Goal: Task Accomplishment & Management: Manage account settings

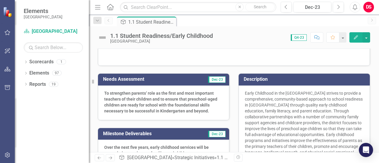
scroll to position [53, 0]
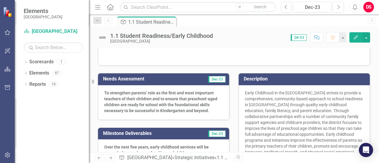
click at [176, 91] on strong "To strengthen parents’ role as the first and most important teachers of their c…" at bounding box center [160, 102] width 113 height 23
click at [354, 36] on icon "Edit" at bounding box center [355, 37] width 5 height 4
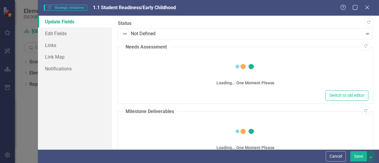
click at [157, 61] on div "Loading... One Moment Please" at bounding box center [246, 72] width 246 height 34
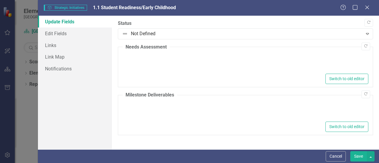
type textarea "<p><strong id="docs-internal-guid-8f2f57d1-7fff-170a-c9a1-5b1392c0fc77">To stre…"
type textarea "<p><strong id="docs-internal-guid-8d3d935b-7fff-1949-8aa1-cdcb3078ef24">Over th…"
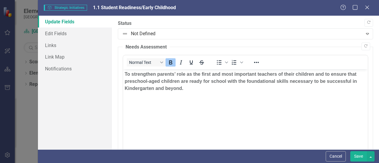
scroll to position [0, 0]
click at [158, 77] on p "To strengthen parents’ role as the first and most important teachers of their c…" at bounding box center [246, 81] width 242 height 21
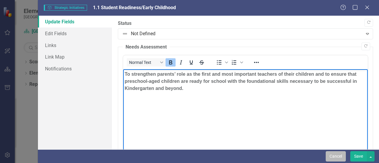
click at [335, 156] on button "Cancel" at bounding box center [336, 156] width 20 height 10
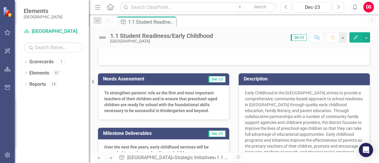
click at [203, 92] on strong "To strengthen parents’ role as the first and most important teachers of their c…" at bounding box center [160, 102] width 113 height 23
click at [359, 39] on button "Edit" at bounding box center [355, 37] width 13 height 10
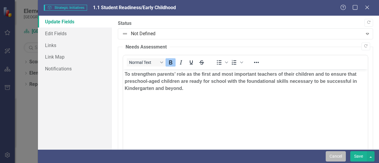
click at [332, 156] on button "Cancel" at bounding box center [336, 156] width 20 height 10
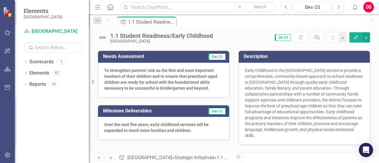
scroll to position [74, 0]
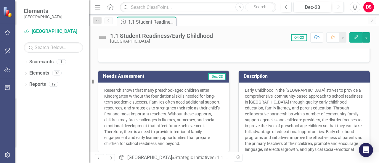
scroll to position [56, 0]
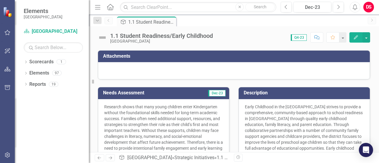
scroll to position [39, 0]
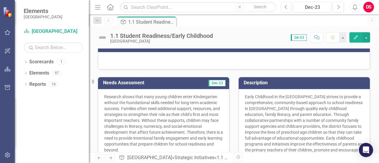
scroll to position [50, 0]
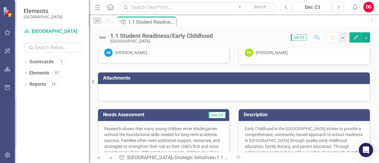
scroll to position [15, 0]
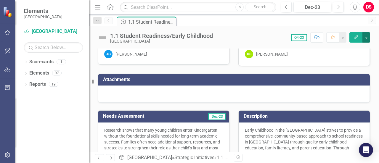
click at [363, 40] on button "button" at bounding box center [366, 37] width 8 height 10
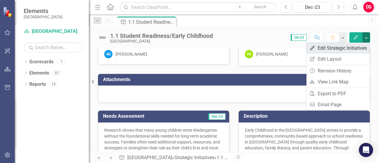
click at [320, 52] on link "Edit Edit Strategic Initiatives" at bounding box center [337, 48] width 63 height 11
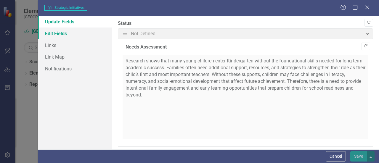
click at [57, 35] on link "Edit Fields" at bounding box center [75, 34] width 74 height 12
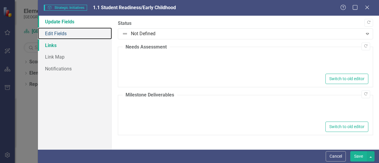
type textarea "<p>Research shows that many young children enter Kindergarten without the found…"
type textarea "<p><strong id="docs-internal-guid-8d3d935b-7fff-1949-8aa1-cdcb3078ef24">Over th…"
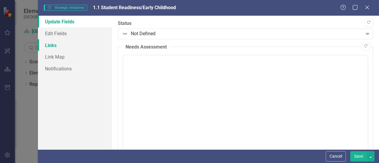
click at [56, 47] on link "Links" at bounding box center [75, 45] width 74 height 12
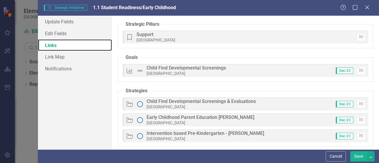
scroll to position [28, 0]
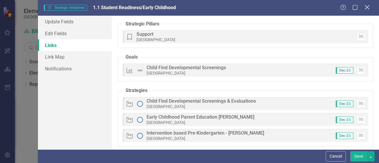
click at [366, 10] on icon "Close" at bounding box center [366, 7] width 7 height 6
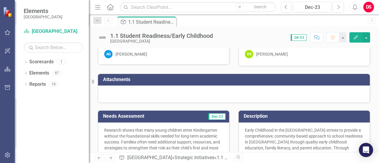
click at [148, 93] on div at bounding box center [234, 94] width 272 height 17
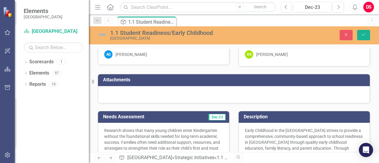
click at [148, 93] on div at bounding box center [234, 94] width 272 height 17
click at [126, 82] on td "Attachments" at bounding box center [235, 81] width 264 height 10
click at [129, 92] on div at bounding box center [234, 94] width 272 height 17
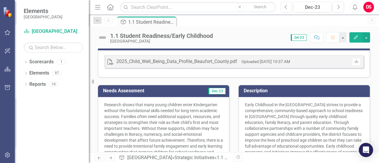
scroll to position [51, 0]
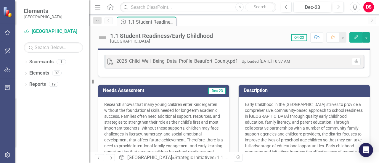
click at [356, 38] on icon "Edit" at bounding box center [355, 37] width 5 height 4
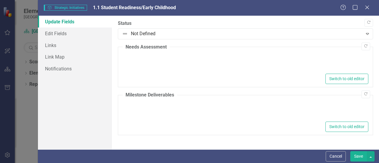
type textarea "<p>Research shows that many young children enter Kindergarten without the found…"
type textarea "<p><strong id="docs-internal-guid-8d3d935b-7fff-1949-8aa1-cdcb3078ef24">Over th…"
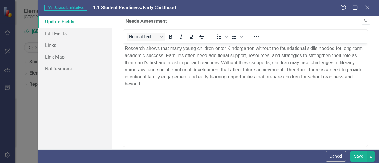
scroll to position [0, 0]
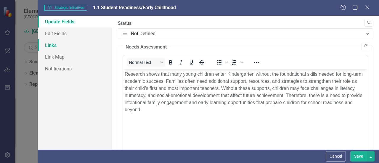
click at [51, 47] on link "Links" at bounding box center [75, 45] width 74 height 12
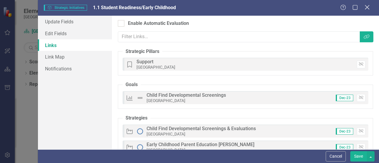
click at [367, 8] on icon "Close" at bounding box center [366, 7] width 7 height 6
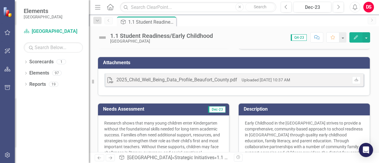
scroll to position [32, 0]
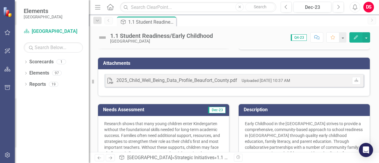
click at [171, 63] on h3 "Attachments" at bounding box center [235, 63] width 264 height 5
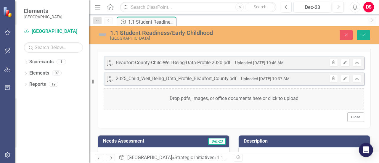
scroll to position [55, 0]
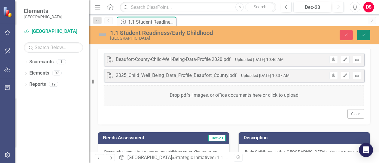
click at [363, 37] on icon "Save" at bounding box center [363, 35] width 5 height 4
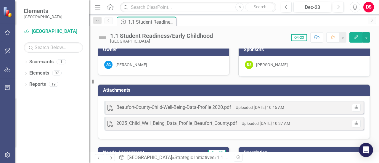
scroll to position [4, 0]
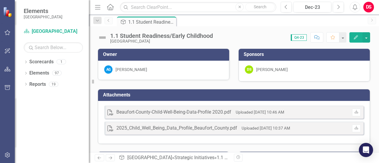
click at [108, 21] on icon "Previous" at bounding box center [108, 21] width 5 height 4
click at [110, 5] on icon "Home" at bounding box center [110, 7] width 8 height 6
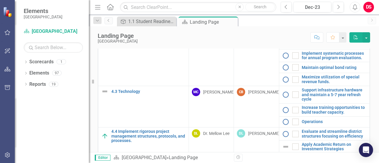
scroll to position [259, 0]
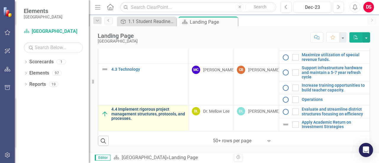
click at [143, 115] on link "4.4 Implement rigorous project management structures, protocols, and processes." at bounding box center [148, 114] width 74 height 14
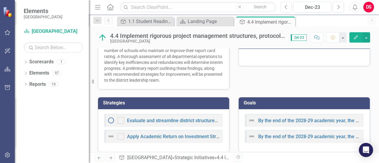
scroll to position [216, 0]
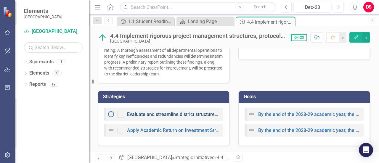
click at [144, 115] on link "Evaluate and streamline district structures focusing on efficiency" at bounding box center [196, 115] width 138 height 6
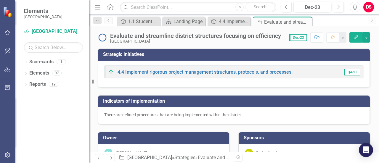
checkbox input "true"
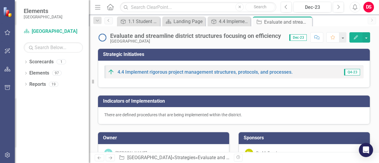
checkbox input "true"
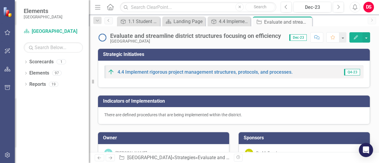
checkbox input "true"
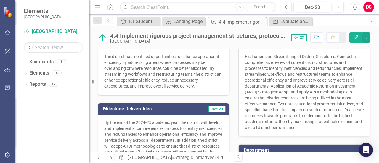
scroll to position [216, 0]
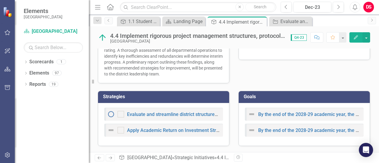
click at [182, 118] on div "Evaluate and streamline district structures focusing on efficiency" at bounding box center [163, 114] width 113 height 7
click at [181, 115] on link "Evaluate and streamline district structures focusing on efficiency" at bounding box center [196, 115] width 138 height 6
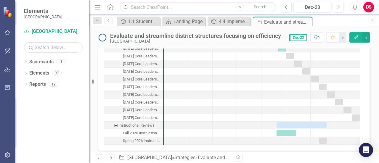
scroll to position [1333, 0]
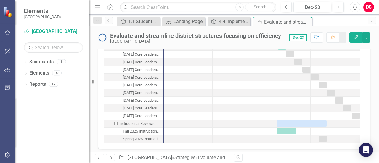
drag, startPoint x: 181, startPoint y: 115, endPoint x: 95, endPoint y: 115, distance: 85.6
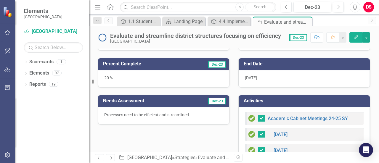
scroll to position [151, 0]
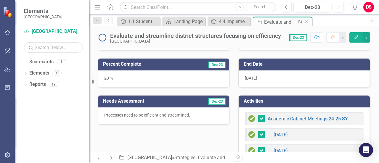
click at [306, 22] on icon at bounding box center [306, 21] width 3 height 3
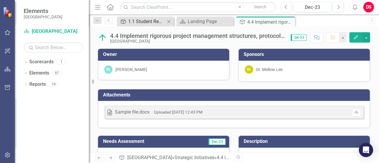
click at [151, 24] on div "1.1 Student Readiness/Early Childhood" at bounding box center [146, 21] width 37 height 7
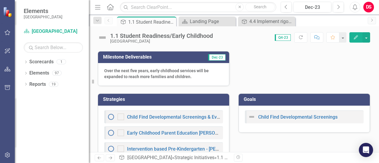
scroll to position [270, 0]
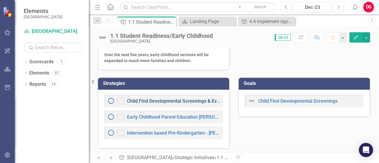
click at [179, 98] on link "Child Find Developmental Screenings & Evaluations" at bounding box center [181, 101] width 109 height 6
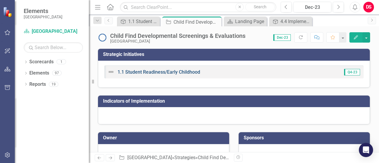
click at [174, 71] on link "1.1 Student Readiness/Early Childhood" at bounding box center [159, 72] width 83 height 6
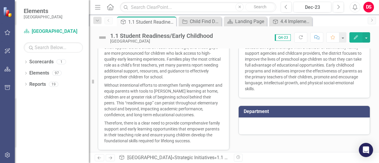
scroll to position [270, 0]
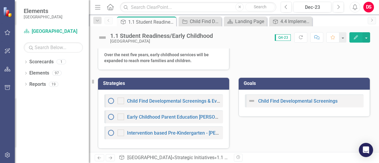
click at [217, 92] on div "Child Find Developmental Screenings & Evaluations Early Childhood Parent Educat…" at bounding box center [163, 119] width 131 height 59
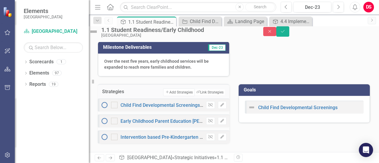
click at [190, 99] on div "Child Find Developmental Screenings & Evaluations Unlink Edit" at bounding box center [164, 105] width 132 height 13
click at [220, 103] on icon "Edit" at bounding box center [222, 105] width 4 height 4
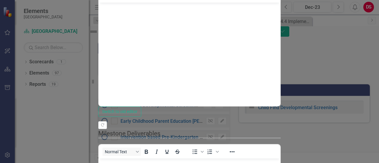
scroll to position [0, 0]
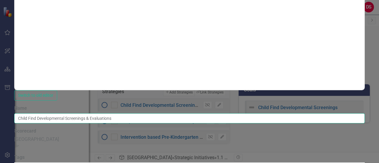
click at [194, 113] on input "Child Find Developmental Screenings & Evaluations" at bounding box center [189, 118] width 351 height 10
drag, startPoint x: 178, startPoint y: 34, endPoint x: 236, endPoint y: 33, distance: 58.0
click at [236, 113] on input "Child Find Developmental Screenings & Evaluations" at bounding box center [189, 118] width 351 height 10
type input "Child Find Developmental Readiness"
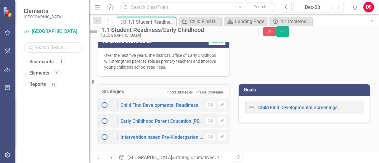
click at [166, 119] on div "Early Childhood Parent Education REBECCA Unlink Edit" at bounding box center [164, 121] width 132 height 13
click at [218, 124] on button "Edit" at bounding box center [222, 121] width 9 height 8
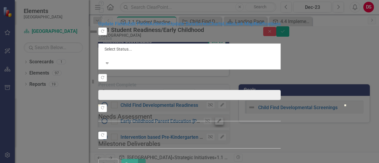
type input "0"
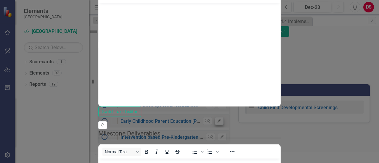
scroll to position [0, 0]
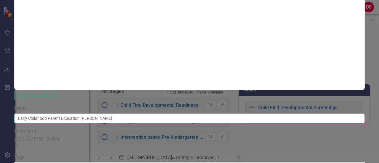
drag, startPoint x: 236, startPoint y: 31, endPoint x: 192, endPoint y: 30, distance: 44.4
click at [192, 113] on input "Early Childhood Parent Education REBECCA" at bounding box center [189, 118] width 351 height 10
type input "Early Childhood Parent Education"
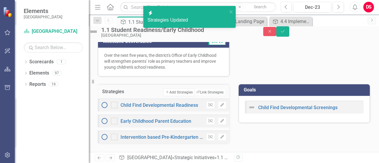
click at [192, 137] on div "Intervention based Pre-Kindergarten - ASHLEY" at bounding box center [152, 137] width 102 height 7
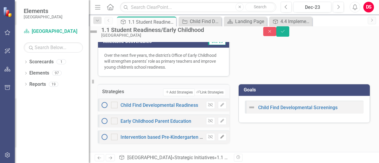
click at [218, 141] on button "Edit" at bounding box center [222, 137] width 9 height 8
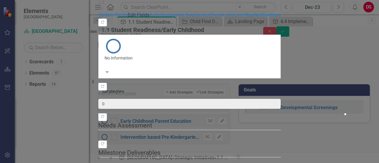
click at [128, 18] on link "Edit Fields" at bounding box center [139, 15] width 22 height 6
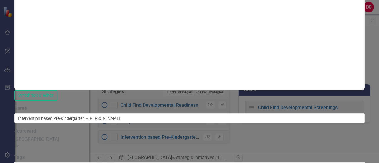
scroll to position [0, 0]
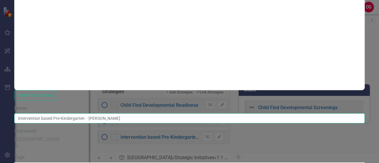
drag, startPoint x: 234, startPoint y: 34, endPoint x: 167, endPoint y: 31, distance: 66.7
click at [167, 113] on input "Intervention based Pre-Kindergarten - ASHLEY" at bounding box center [189, 118] width 351 height 10
type input "I"
type input "Pre-Kindergarten and Purposeful Play Based Kindergarten"
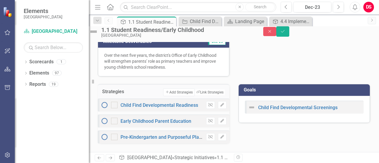
scroll to position [279, 0]
click at [285, 33] on icon "Save" at bounding box center [282, 31] width 5 height 4
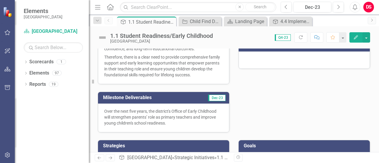
scroll to position [276, 0]
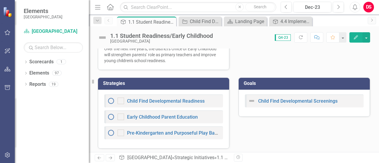
click at [108, 9] on icon at bounding box center [110, 7] width 7 height 6
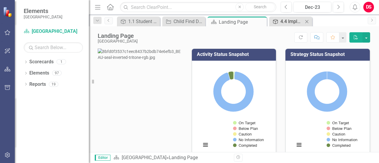
click at [284, 24] on div "4.4 Implement rigorous project management structures, protocols, and processes." at bounding box center [291, 21] width 23 height 7
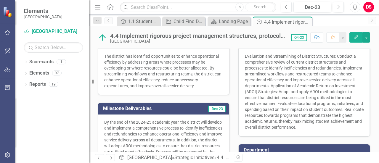
scroll to position [216, 0]
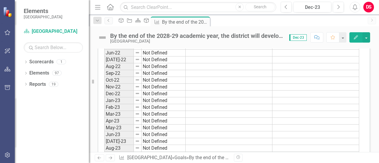
scroll to position [262, 0]
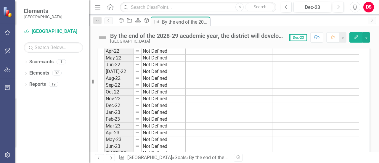
click at [266, 38] on div "By the end of the 2028-29 academic year, the district will develop and implemen…" at bounding box center [196, 36] width 173 height 7
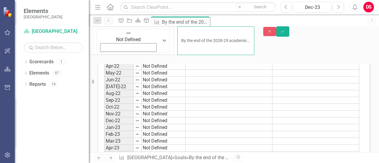
click at [236, 36] on input "By the end of the 2028-29 academic year, the district will develop and implemen…" at bounding box center [215, 40] width 77 height 29
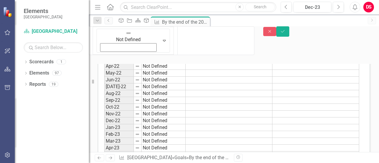
click at [322, 18] on div "Strategic Initiatives Strategies Scorecard Strategic Initiatives Goal By the en…" at bounding box center [240, 21] width 249 height 9
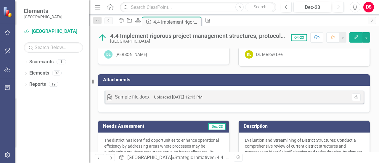
scroll to position [13, 0]
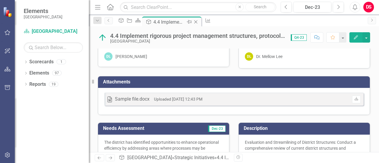
click at [199, 22] on icon "Close" at bounding box center [196, 22] width 6 height 5
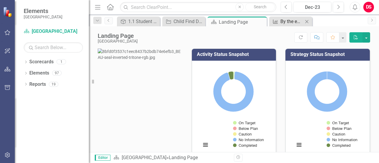
click at [289, 23] on div "By the end of the 2028-29 academic year, the district will develop and implemen…" at bounding box center [291, 21] width 23 height 7
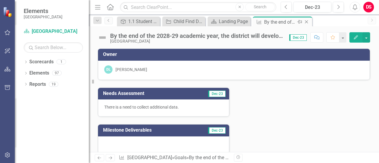
click at [308, 21] on icon "Close" at bounding box center [306, 22] width 6 height 5
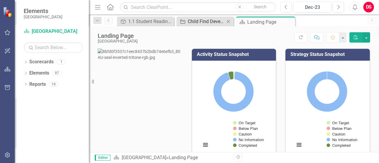
click at [213, 24] on div "Child Find Developmental Readiness" at bounding box center [206, 21] width 37 height 7
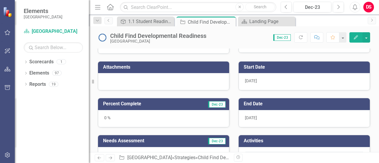
scroll to position [108, 0]
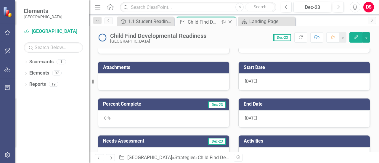
click at [231, 21] on icon "Close" at bounding box center [230, 22] width 6 height 5
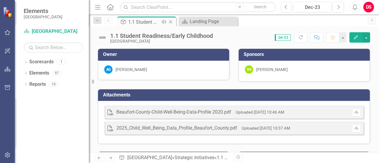
click at [151, 24] on div "1.1 Student Readiness/Early Childhood" at bounding box center [144, 21] width 32 height 7
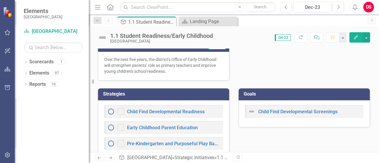
scroll to position [266, 0]
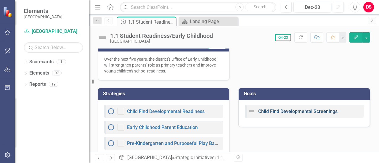
click at [328, 110] on link "Child Find Developmental Screenings" at bounding box center [297, 112] width 79 height 6
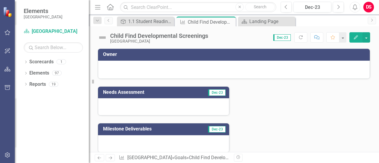
click at [355, 40] on button "Edit" at bounding box center [355, 37] width 13 height 10
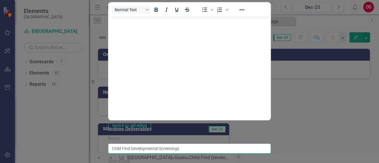
drag, startPoint x: 220, startPoint y: 33, endPoint x: 106, endPoint y: 28, distance: 114.1
click at [108, 28] on div "Update Fields Edit Fields Update Data Series Charts Links Link Map Notification…" at bounding box center [189, 88] width 163 height 622
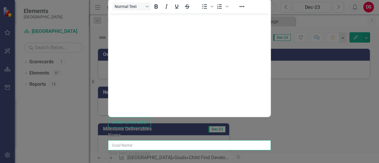
scroll to position [77, 0]
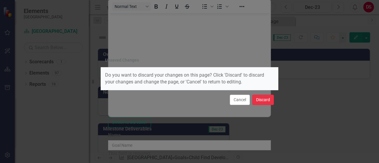
click at [265, 101] on button "Discard" at bounding box center [263, 100] width 22 height 10
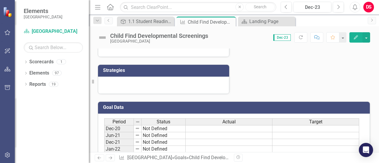
scroll to position [0, 0]
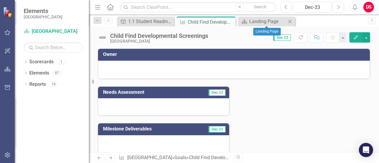
click at [291, 21] on icon "Close" at bounding box center [290, 21] width 6 height 5
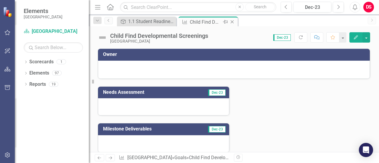
click at [232, 22] on icon "Close" at bounding box center [232, 22] width 6 height 5
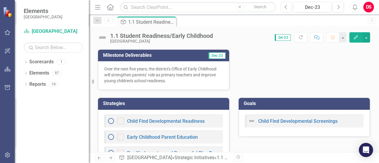
scroll to position [256, 0]
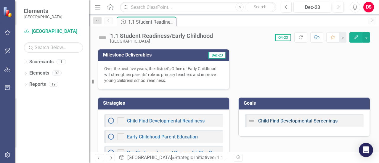
click at [329, 119] on link "Child Find Developmental Screenings" at bounding box center [297, 121] width 79 height 6
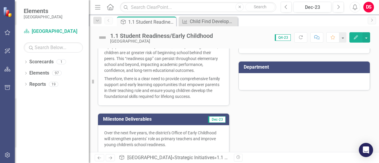
scroll to position [276, 0]
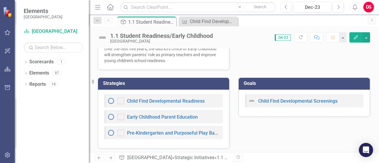
click at [352, 90] on div "Child Find Developmental Screenings" at bounding box center [304, 103] width 131 height 27
click at [339, 111] on div "Child Find Developmental Screenings" at bounding box center [304, 103] width 131 height 27
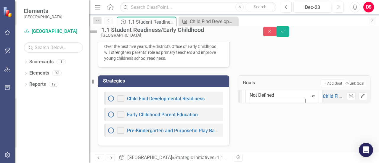
click at [359, 100] on button "Edit" at bounding box center [363, 96] width 9 height 8
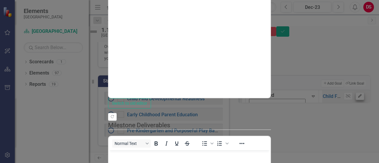
scroll to position [0, 0]
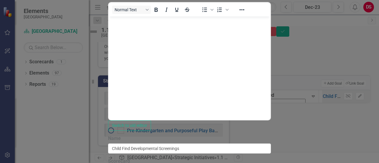
scroll to position [110, 0]
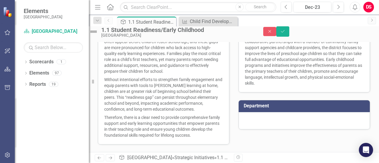
scroll to position [147, 0]
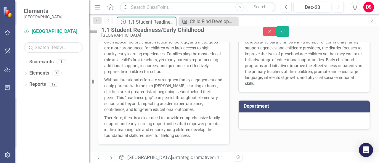
click at [165, 120] on p "Therefore, there is a clear need to provide comprehensive family support and ea…" at bounding box center [163, 126] width 119 height 25
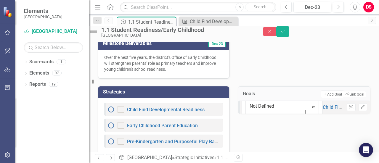
scroll to position [277, 0]
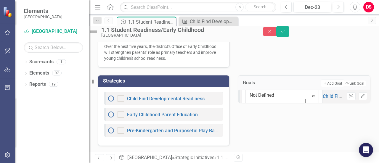
click at [278, 105] on div "Not Defined Expand Child Find Developmental Screenings" at bounding box center [293, 96] width 102 height 28
click at [323, 99] on link "Child Find Developmental Screenings" at bounding box center [362, 97] width 79 height 6
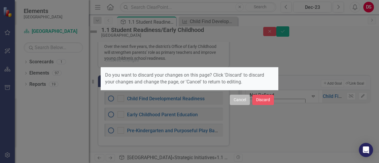
click at [234, 102] on button "Cancel" at bounding box center [240, 100] width 20 height 10
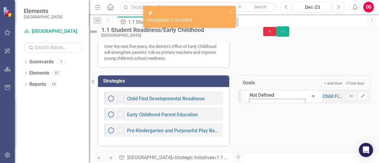
click at [276, 36] on button "Close" at bounding box center [269, 31] width 13 height 9
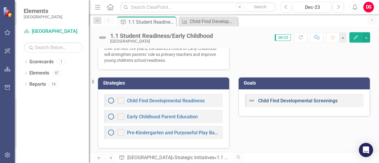
click at [289, 102] on link "Child Find Developmental Screenings" at bounding box center [297, 101] width 79 height 6
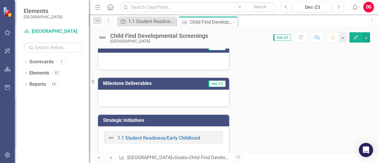
scroll to position [92, 0]
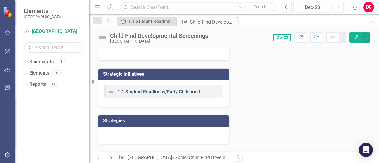
click at [189, 92] on link "1.1 Student Readiness/Early Childhood" at bounding box center [159, 92] width 83 height 6
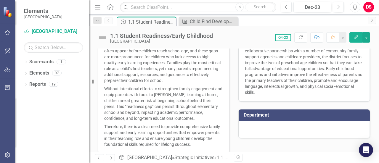
scroll to position [276, 0]
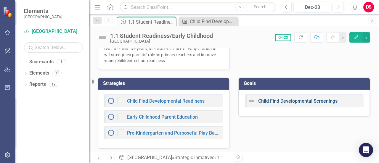
click at [264, 99] on link "Child Find Developmental Screenings" at bounding box center [297, 101] width 79 height 6
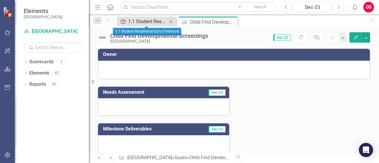
click at [163, 21] on div "1.1 Student Readiness/Early Childhood" at bounding box center [147, 21] width 39 height 7
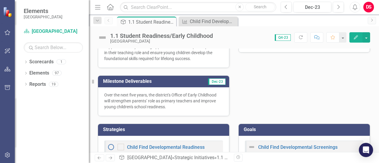
scroll to position [276, 0]
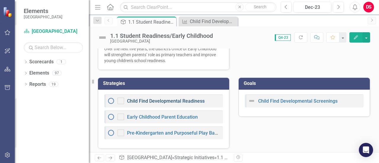
click at [188, 100] on link "Child Find Developmental Readiness" at bounding box center [166, 101] width 78 height 6
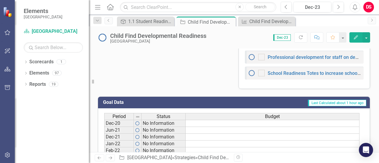
scroll to position [199, 0]
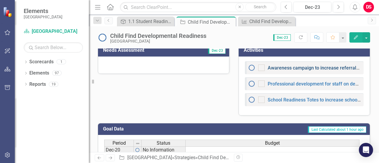
click at [290, 65] on link "Awareness campaign to increase referrals and number of children screened" at bounding box center [349, 68] width 163 height 6
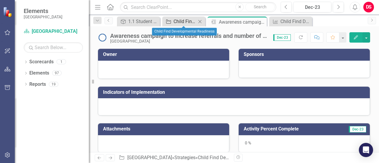
click at [187, 24] on div "Child Find Developmental Readiness" at bounding box center [185, 21] width 23 height 7
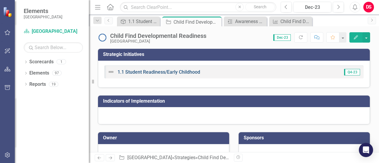
click at [173, 72] on link "1.1 Student Readiness/Early Childhood" at bounding box center [159, 72] width 83 height 6
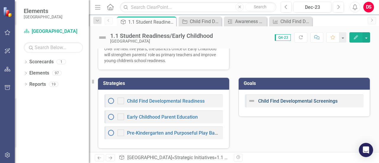
click at [279, 100] on link "Child Find Developmental Screenings" at bounding box center [297, 101] width 79 height 6
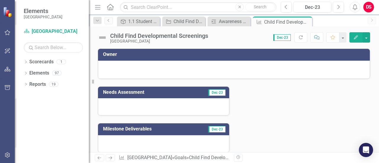
click at [354, 37] on icon "Edit" at bounding box center [355, 37] width 5 height 4
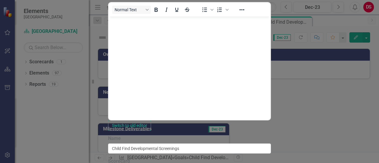
drag, startPoint x: 289, startPoint y: 102, endPoint x: 264, endPoint y: 105, distance: 25.0
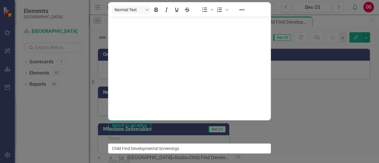
drag, startPoint x: 264, startPoint y: 81, endPoint x: 348, endPoint y: 82, distance: 84.1
drag, startPoint x: 215, startPoint y: 81, endPoint x: 277, endPoint y: 82, distance: 61.6
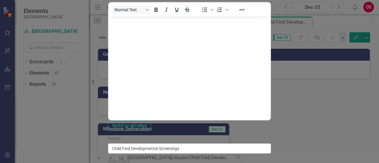
drag, startPoint x: 217, startPoint y: 80, endPoint x: 348, endPoint y: 80, distance: 131.2
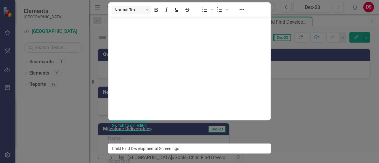
drag, startPoint x: 264, startPoint y: 80, endPoint x: 353, endPoint y: 81, distance: 89.4
drag, startPoint x: 292, startPoint y: 80, endPoint x: 157, endPoint y: 86, distance: 135.1
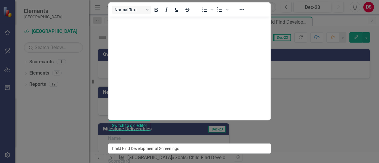
drag, startPoint x: 160, startPoint y: 80, endPoint x: 179, endPoint y: 80, distance: 19.2
drag, startPoint x: 251, startPoint y: 80, endPoint x: 275, endPoint y: 82, distance: 24.7
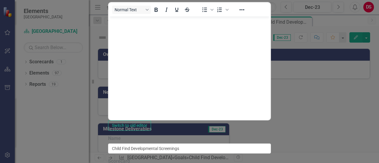
drag, startPoint x: 287, startPoint y: 80, endPoint x: 314, endPoint y: 81, distance: 27.9
type textarea "By the 2026-2027 school year, the District's Child Find Developmental Screening…"
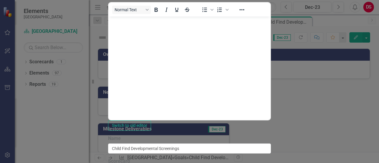
drag, startPoint x: 200, startPoint y: 104, endPoint x: 122, endPoint y: 73, distance: 84.3
paste textarea "By the 2026–2027 school year, the District’s Child Find Developmental Screening…"
drag, startPoint x: 217, startPoint y: 80, endPoint x: 243, endPoint y: 78, distance: 26.7
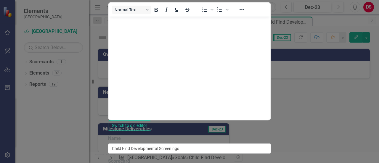
drag, startPoint x: 200, startPoint y: 81, endPoint x: 217, endPoint y: 80, distance: 17.2
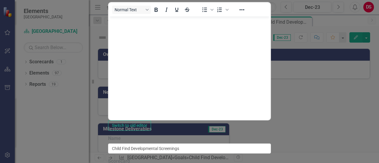
drag, startPoint x: 268, startPoint y: 81, endPoint x: 121, endPoint y: 62, distance: 147.5
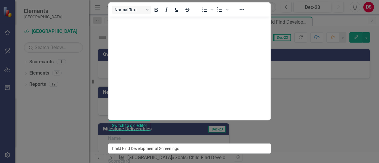
drag, startPoint x: 268, startPoint y: 82, endPoint x: 162, endPoint y: 75, distance: 106.2
drag, startPoint x: 267, startPoint y: 81, endPoint x: 117, endPoint y: 77, distance: 150.2
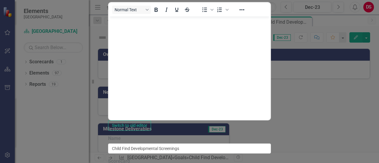
paste textarea "that 100% of children in need of developmental screening are identified and scr…"
type textarea "By the 2026–2027 school year, the District’s Child Find Developmental Screening…"
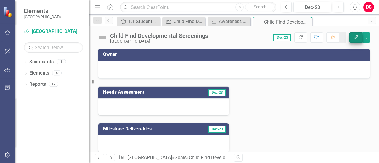
click at [357, 33] on button "Edit" at bounding box center [355, 37] width 13 height 10
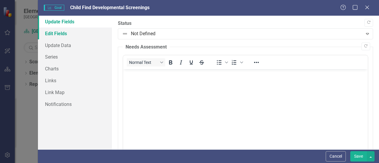
click at [70, 36] on link "Edit Fields" at bounding box center [75, 34] width 74 height 12
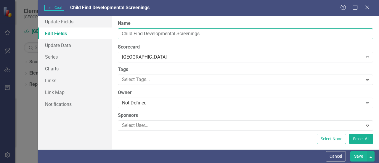
click at [216, 35] on input "Child Find Developmental Screenings" at bounding box center [245, 33] width 255 height 11
drag, startPoint x: 216, startPoint y: 35, endPoint x: 143, endPoint y: 33, distance: 73.8
click at [143, 33] on input "Child Find Developmental Screenings" at bounding box center [245, 33] width 255 height 11
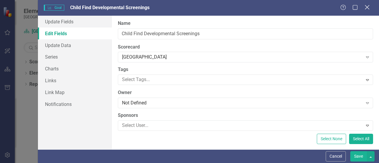
click at [365, 7] on icon "Close" at bounding box center [366, 7] width 7 height 6
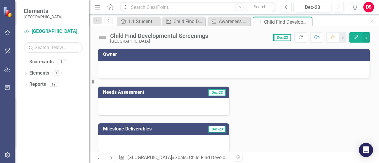
click at [355, 37] on icon "Edit" at bounding box center [355, 37] width 5 height 4
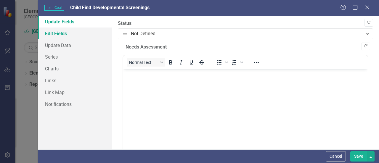
click at [63, 33] on link "Edit Fields" at bounding box center [75, 34] width 74 height 12
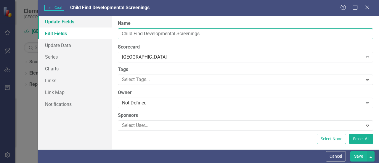
drag, startPoint x: 206, startPoint y: 38, endPoint x: 99, endPoint y: 23, distance: 107.4
click at [99, 23] on div "Update Fields Edit Fields Update Data Series Charts Links Link Map Notification…" at bounding box center [208, 83] width 341 height 134
click at [203, 37] on input "Child Find Developmental Screenings" at bounding box center [245, 33] width 255 height 11
type input "Child Find Developmental Readiness"
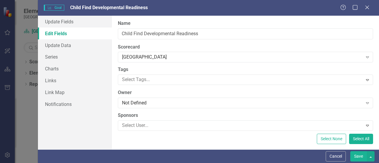
click at [356, 154] on button "Save" at bounding box center [358, 156] width 17 height 10
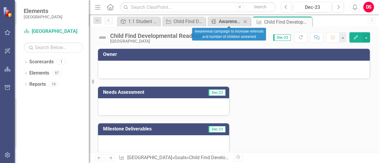
click at [229, 24] on div "Awareness campaign to increase referrals and number of children screened" at bounding box center [230, 21] width 23 height 7
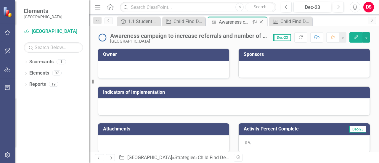
click at [262, 22] on icon "Close" at bounding box center [261, 22] width 6 height 5
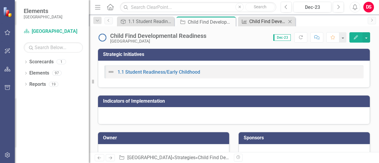
click at [261, 22] on div "Child Find Developmental Readiness" at bounding box center [267, 21] width 37 height 7
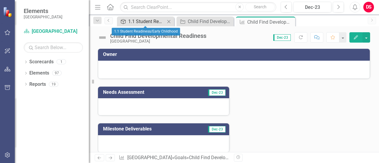
click at [155, 21] on div "1.1 Student Readiness/Early Childhood" at bounding box center [146, 21] width 37 height 7
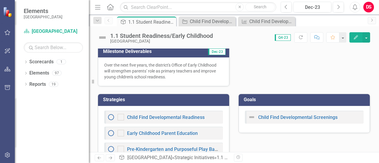
scroll to position [263, 0]
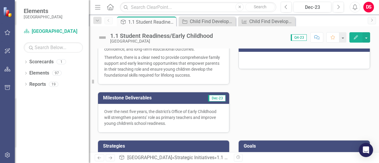
scroll to position [276, 0]
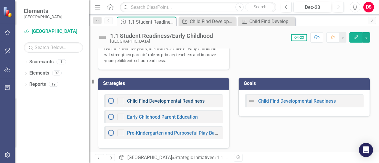
click at [187, 98] on link "Child Find Developmental Readiness" at bounding box center [166, 101] width 78 height 6
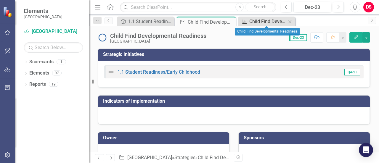
click at [275, 19] on div "Child Find Developmental Readiness" at bounding box center [267, 21] width 37 height 7
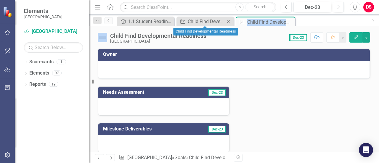
drag, startPoint x: 290, startPoint y: 20, endPoint x: 229, endPoint y: 21, distance: 61.6
click at [229, 21] on div "Strategic Initiatives 1.1 Student Readiness/Early Childhood Close Strategies Ch…" at bounding box center [241, 21] width 251 height 9
click at [229, 21] on icon at bounding box center [228, 21] width 3 height 3
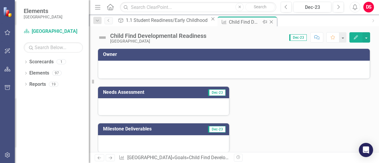
click at [268, 22] on icon "Close" at bounding box center [271, 22] width 6 height 5
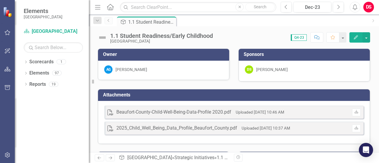
click at [111, 21] on link "Previous" at bounding box center [109, 20] width 8 height 7
click at [115, 8] on div "Menu Home Search Close Search" at bounding box center [184, 6] width 182 height 11
click at [113, 7] on icon at bounding box center [110, 7] width 7 height 6
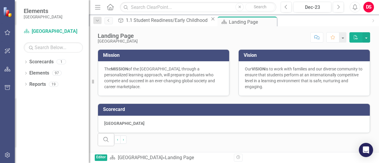
scroll to position [139, 0]
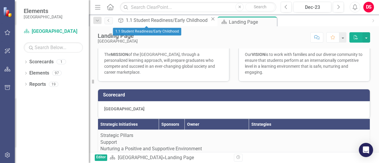
click at [210, 20] on icon "Close" at bounding box center [213, 19] width 6 height 5
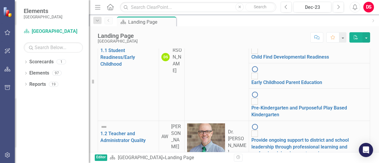
scroll to position [878, 0]
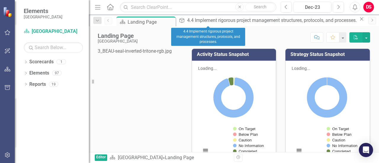
click at [360, 21] on icon at bounding box center [361, 18] width 3 height 3
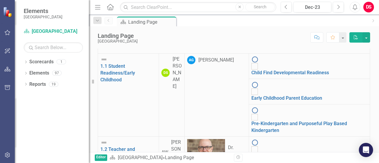
scroll to position [250, 0]
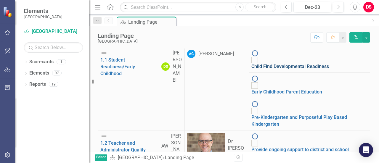
click at [314, 64] on link "Child Find Developmental Readiness" at bounding box center [290, 67] width 78 height 6
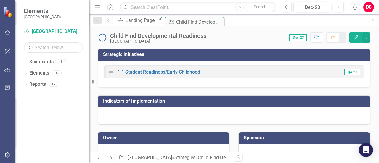
click at [188, 69] on div "1.1 Student Readiness/Early Childhood" at bounding box center [153, 71] width 93 height 7
click at [188, 71] on link "1.1 Student Readiness/Early Childhood" at bounding box center [159, 72] width 83 height 6
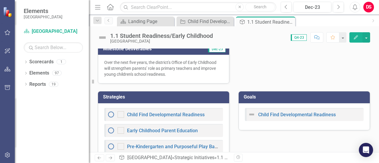
scroll to position [276, 0]
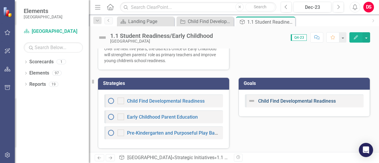
click at [265, 99] on link "Child Find Developmental Readiness" at bounding box center [297, 101] width 78 height 6
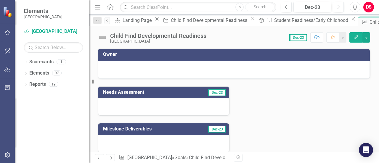
click at [354, 37] on icon "Edit" at bounding box center [355, 37] width 5 height 4
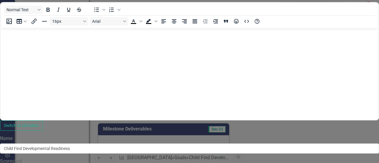
type textarea "By the end of the 2026–2027 school year, the District’s Child Find Developmenta…"
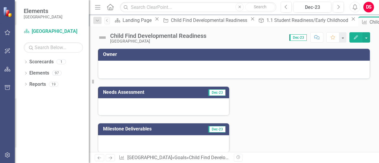
click at [356, 40] on button "Edit" at bounding box center [355, 37] width 13 height 10
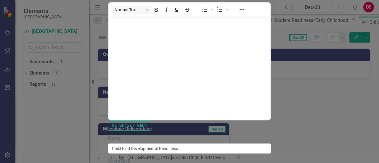
scroll to position [110, 0]
drag, startPoint x: 358, startPoint y: 102, endPoint x: 118, endPoint y: 73, distance: 241.6
drag, startPoint x: 118, startPoint y: 73, endPoint x: 230, endPoint y: 105, distance: 115.8
drag, startPoint x: 359, startPoint y: 102, endPoint x: 118, endPoint y: 68, distance: 243.4
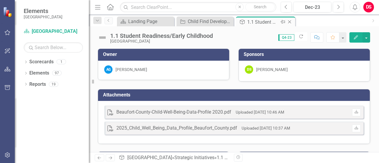
click at [258, 24] on div "1.1 Student Readiness/Early Childhood" at bounding box center [263, 21] width 32 height 7
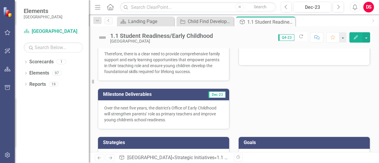
scroll to position [276, 0]
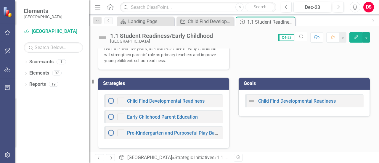
click at [292, 110] on div "Child Find Developmental Readiness" at bounding box center [304, 103] width 131 height 27
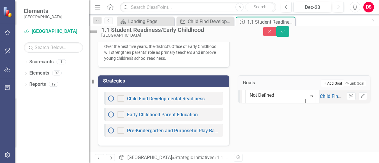
click at [322, 83] on button "Add Add Goal" at bounding box center [332, 84] width 23 height 8
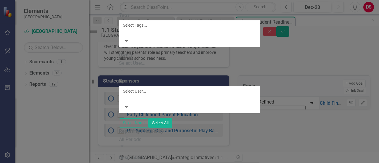
scroll to position [88, 0]
paste textarea "By the end of the 2026–2027 school year, the District’s Child Find Developmenta…"
type textarea "By the end of the 2026–2027 school year, the District’s Child Find Developmenta…"
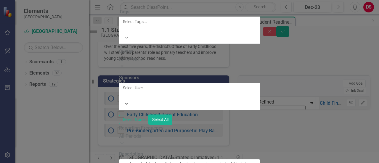
scroll to position [45, 0]
type input "Child Find Developmental Readiness"
click at [260, 57] on div "Select User..." at bounding box center [189, 60] width 141 height 7
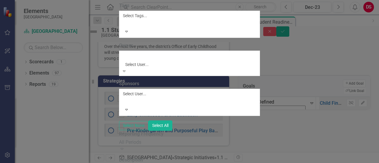
scroll to position [325, 0]
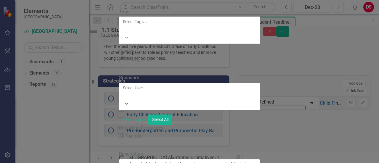
scroll to position [59, 0]
click at [124, 91] on div at bounding box center [123, 94] width 1 height 7
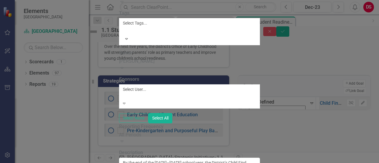
scroll to position [0, 0]
click at [226, 89] on div "ClearPoint Can Do More! How ClearPoint Can Help Close Enterprise plans can auto…" at bounding box center [189, 91] width 141 height 260
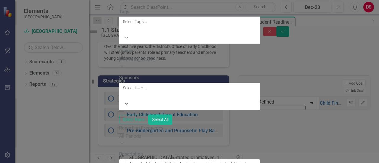
scroll to position [16, 0]
click at [124, 32] on div at bounding box center [123, 28] width 1 height 7
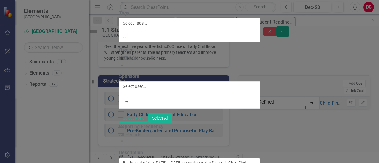
scroll to position [0, 0]
click at [252, 128] on div "ClearPoint Can Do More! How ClearPoint Can Help Close Enterprise plans can auto…" at bounding box center [189, 91] width 141 height 260
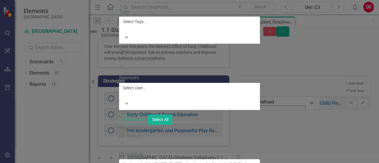
scroll to position [110, 0]
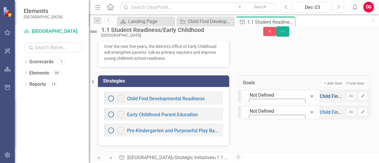
click at [320, 99] on link "Child Find Developmental Readiness" at bounding box center [359, 97] width 78 height 6
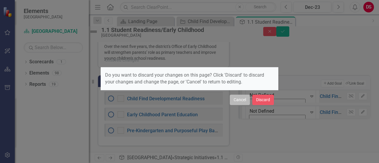
click at [246, 101] on button "Cancel" at bounding box center [240, 100] width 20 height 10
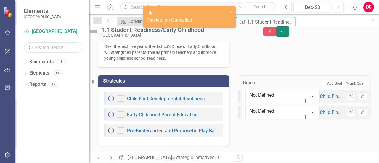
click at [285, 33] on icon "Save" at bounding box center [282, 31] width 5 height 4
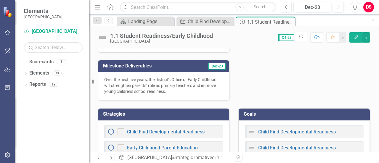
scroll to position [276, 0]
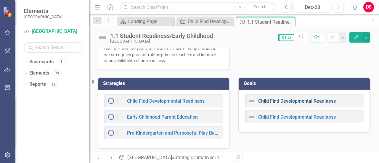
click at [317, 99] on link "Child Find Developmental Readiness" at bounding box center [297, 101] width 78 height 6
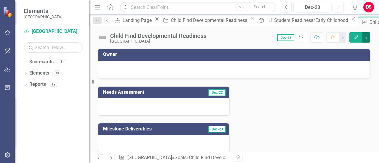
click at [370, 35] on button "button" at bounding box center [366, 37] width 8 height 10
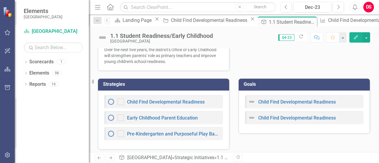
scroll to position [276, 0]
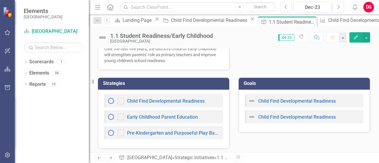
click at [357, 90] on div "Child Find Developmental Readiness Child Find Developmental Readiness" at bounding box center [304, 111] width 131 height 43
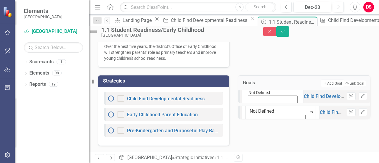
click at [248, 105] on icon "Expand" at bounding box center [246, 107] width 3 height 4
click at [312, 119] on div "5 results available. Use Up and Down to choose options, press Enter to select t…" at bounding box center [304, 104] width 132 height 29
click at [349, 98] on icon "button" at bounding box center [351, 96] width 4 height 4
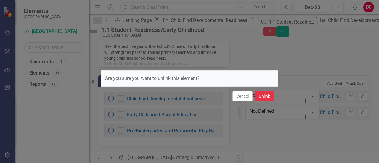
click at [266, 94] on button "Unlink" at bounding box center [264, 96] width 19 height 10
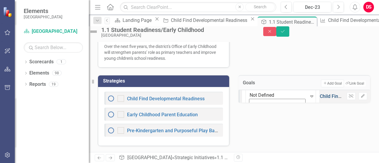
click at [320, 99] on link "Child Find Developmental Readiness" at bounding box center [359, 97] width 78 height 6
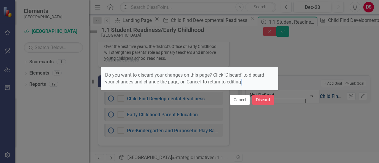
click at [280, 101] on div "Unsaved Changes Do you want to discard your changes on this page? Click 'Discar…" at bounding box center [189, 81] width 379 height 163
click at [236, 97] on button "Cancel" at bounding box center [240, 100] width 20 height 10
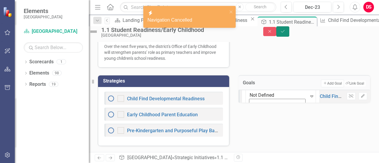
click at [289, 36] on button "Save" at bounding box center [282, 31] width 13 height 10
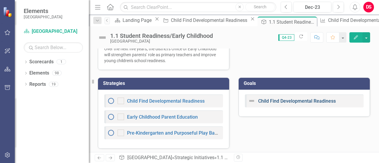
click at [295, 101] on link "Child Find Developmental Readiness" at bounding box center [297, 101] width 78 height 6
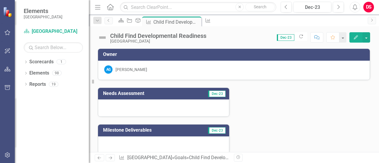
click at [354, 37] on icon "Edit" at bounding box center [355, 37] width 5 height 4
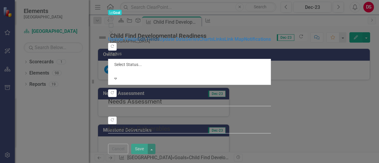
click at [137, 36] on link "Edit Fields" at bounding box center [148, 39] width 22 height 6
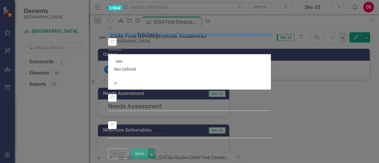
click at [137, 33] on link "Edit Fields" at bounding box center [148, 35] width 22 height 6
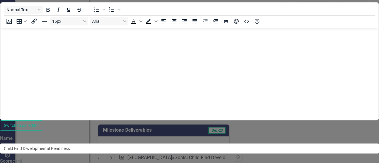
scroll to position [94, 0]
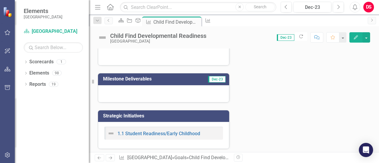
scroll to position [52, 0]
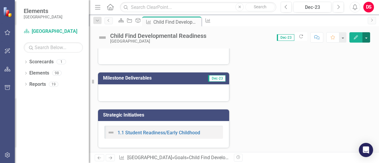
click at [364, 35] on button "button" at bounding box center [366, 37] width 8 height 10
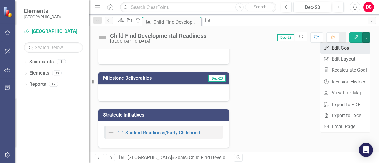
click at [349, 52] on link "Edit Edit Goal" at bounding box center [344, 48] width 49 height 11
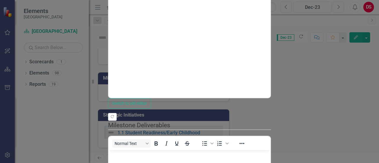
scroll to position [0, 0]
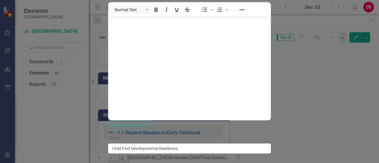
scroll to position [110, 0]
drag, startPoint x: 359, startPoint y: 102, endPoint x: 112, endPoint y: 70, distance: 248.8
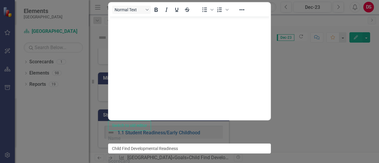
type textarea "By the end of the 2026–2027 school year, the District’s Child Find Developmenta…"
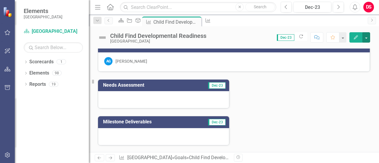
scroll to position [0, 0]
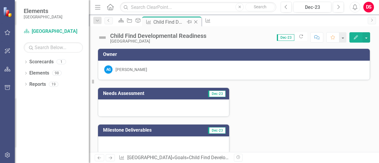
click at [185, 23] on div "Child Find Developmental Readiness" at bounding box center [169, 21] width 32 height 7
click at [124, 24] on div "Scorecard" at bounding box center [120, 20] width 8 height 7
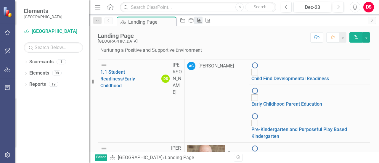
scroll to position [0, 0]
click at [135, 72] on link "1.1 Student Readiness/Early Childhood" at bounding box center [117, 78] width 35 height 19
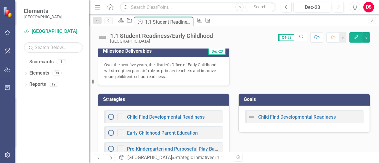
scroll to position [276, 0]
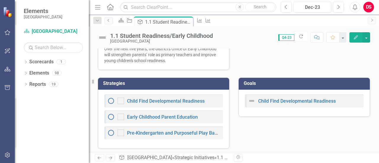
click at [319, 112] on div "Child Find Developmental Readiness" at bounding box center [304, 103] width 131 height 27
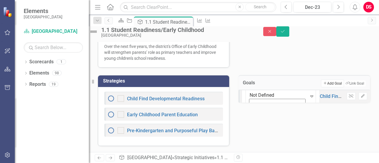
click at [328, 84] on button "Add Add Goal" at bounding box center [332, 84] width 23 height 8
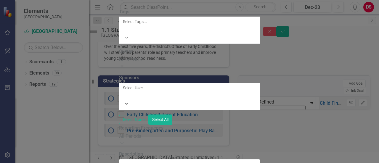
type input "P"
type input "Early Childhood Parent Education"
click at [193, 70] on div "Select User... Expand" at bounding box center [189, 64] width 141 height 14
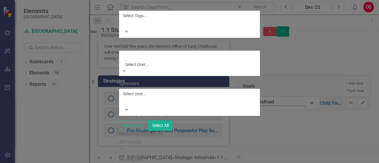
scroll to position [323, 0]
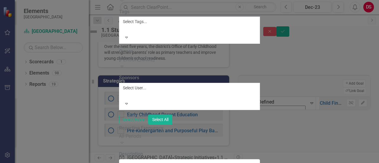
scroll to position [103, 0]
click at [189, 133] on div "All Periods" at bounding box center [189, 136] width 141 height 7
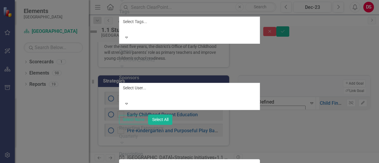
scroll to position [110, 0]
type textarea "By the end of the 25-26 school year, 80% of families reached by the Beaufort Co…"
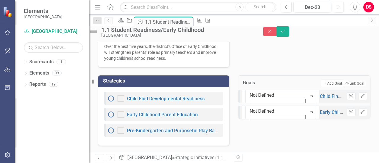
click at [339, 119] on div "Not Defined Expand Child Find Developmental Readiness Unlink Edit Not Defined E…" at bounding box center [304, 104] width 132 height 29
click at [323, 84] on button "Add Add Goal" at bounding box center [332, 84] width 23 height 8
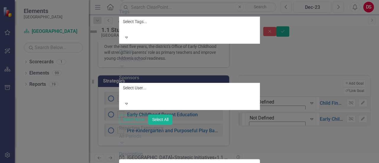
type input "Pre-Kindergarten and Purposeful Play Based Kindergarten (PPBK)"
click at [177, 63] on div "Select User..." at bounding box center [189, 60] width 141 height 7
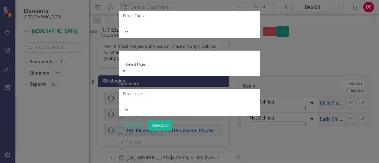
scroll to position [324, 0]
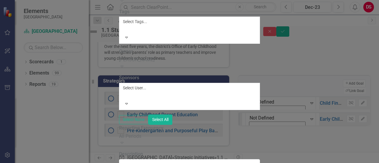
scroll to position [79, 0]
click at [169, 133] on div "All Periods" at bounding box center [189, 136] width 141 height 7
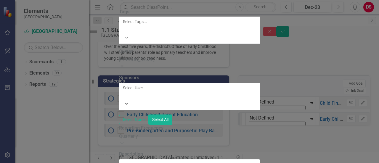
scroll to position [52, 0]
click at [168, 133] on div "Quarterly" at bounding box center [189, 136] width 141 height 7
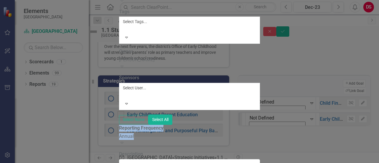
drag, startPoint x: 153, startPoint y: 109, endPoint x: 162, endPoint y: 84, distance: 25.7
click at [162, 84] on div "ClearPoint Can Do More! How ClearPoint Can Help Close Enterprise plans can auto…" at bounding box center [189, 90] width 141 height 263
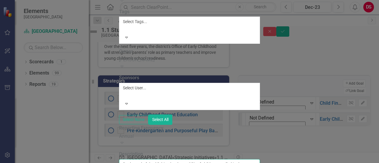
drag, startPoint x: 141, startPoint y: 80, endPoint x: 282, endPoint y: 82, distance: 141.5
drag, startPoint x: 197, startPoint y: 97, endPoint x: 99, endPoint y: 68, distance: 102.9
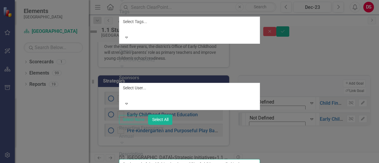
click at [119, 68] on div "Add Goal Update Fields Update Data Series Charts Links Notifications ClearPoint…" at bounding box center [189, 88] width 141 height 270
paste textarea "By the end of the 25-26 school year, 85% of children enrolled in the Beaufort C…"
drag, startPoint x: 329, startPoint y: 100, endPoint x: 178, endPoint y: 102, distance: 150.4
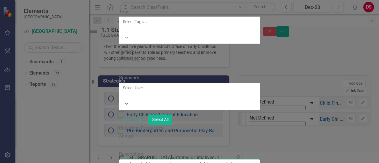
drag, startPoint x: 235, startPoint y: 108, endPoint x: 150, endPoint y: 112, distance: 84.2
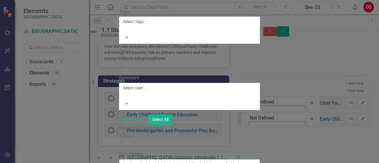
drag, startPoint x: 162, startPoint y: 112, endPoint x: 239, endPoint y: 116, distance: 77.7
drag, startPoint x: 141, startPoint y: 80, endPoint x: 307, endPoint y: 81, distance: 166.4
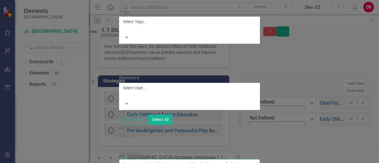
drag, startPoint x: 281, startPoint y: 107, endPoint x: 203, endPoint y: 107, distance: 77.9
drag, startPoint x: 230, startPoint y: 89, endPoint x: 221, endPoint y: 89, distance: 9.2
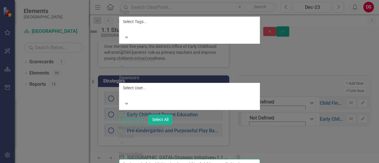
drag, startPoint x: 221, startPoint y: 88, endPoint x: 156, endPoint y: 89, distance: 65.1
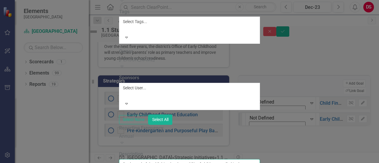
paste textarea "state and district assessments"
type textarea "By the end of the 25-26 school year, 85% of children enrolled in the Beaufort C…"
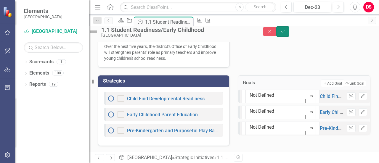
click at [285, 33] on icon "Save" at bounding box center [282, 31] width 5 height 4
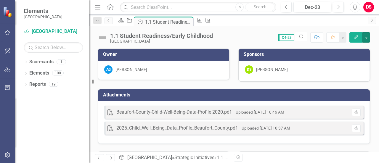
drag, startPoint x: 364, startPoint y: 33, endPoint x: 286, endPoint y: -35, distance: 103.5
click at [286, 0] on html "Elements Beaufort County School District Scorecard Beaufort County School Distr…" at bounding box center [189, 81] width 379 height 163
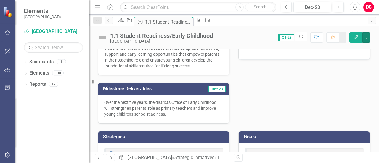
scroll to position [276, 0]
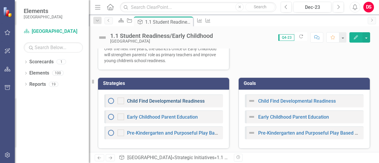
click at [182, 100] on link "Child Find Developmental Readiness" at bounding box center [166, 101] width 78 height 6
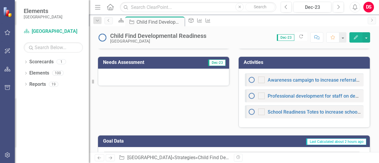
scroll to position [187, 0]
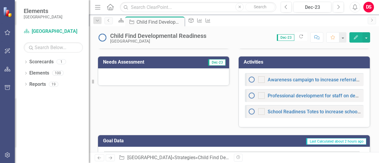
click at [351, 69] on div "Awareness campaign to increase referrals and number of children screened Profes…" at bounding box center [304, 97] width 131 height 59
click at [352, 69] on div "Awareness campaign to increase referrals and number of children screened Profes…" at bounding box center [304, 97] width 131 height 59
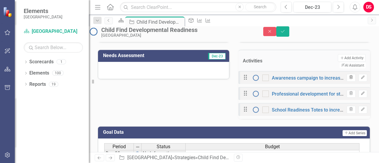
click at [349, 79] on icon "Trash" at bounding box center [351, 78] width 4 height 4
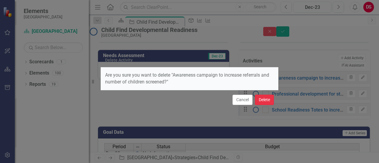
click at [262, 96] on button "Delete" at bounding box center [264, 100] width 19 height 10
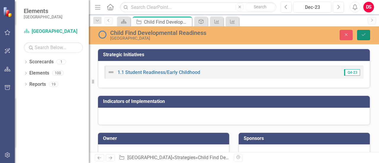
click at [363, 36] on icon "Save" at bounding box center [363, 35] width 5 height 4
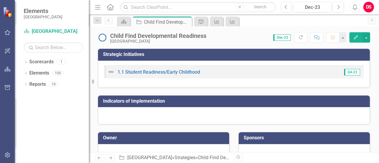
scroll to position [164, 0]
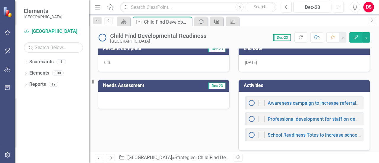
click at [343, 92] on div "Awareness campaign to increase referrals and number of children screened Profes…" at bounding box center [304, 121] width 131 height 59
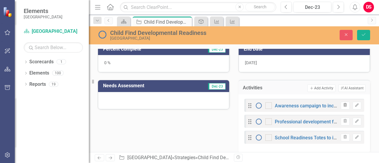
click at [343, 104] on icon "Trash" at bounding box center [345, 106] width 4 height 4
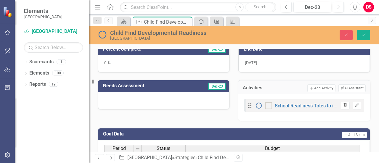
click at [344, 103] on icon "button" at bounding box center [345, 105] width 3 height 4
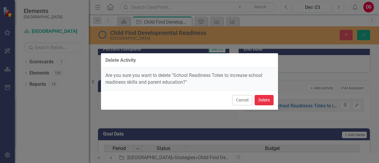
click at [263, 100] on button "Delete" at bounding box center [264, 100] width 19 height 10
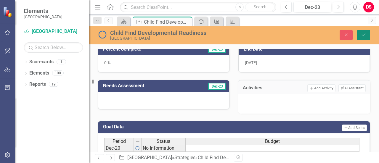
click at [367, 35] on button "Save" at bounding box center [363, 35] width 13 height 10
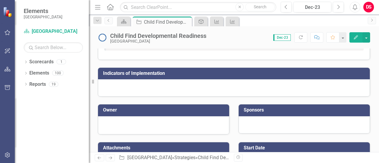
scroll to position [0, 0]
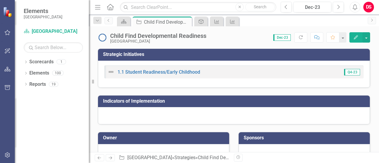
click at [112, 6] on icon "Home" at bounding box center [110, 7] width 8 height 6
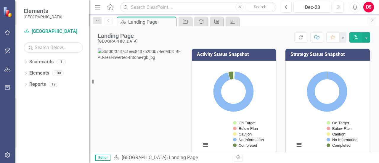
click at [144, 60] on img at bounding box center [140, 55] width 85 height 12
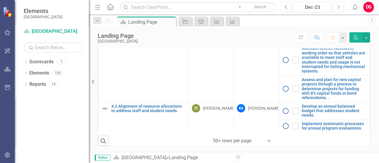
scroll to position [878, 0]
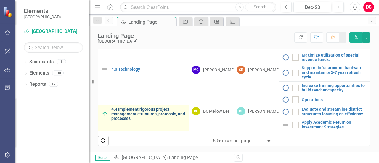
click at [131, 116] on link "4.4 Implement rigorous project management structures, protocols, and processes." at bounding box center [148, 114] width 74 height 14
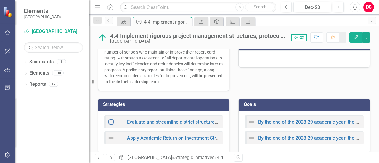
scroll to position [216, 0]
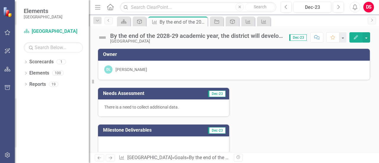
click at [358, 36] on icon "Edit" at bounding box center [355, 37] width 5 height 4
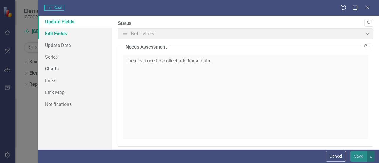
click at [61, 33] on link "Edit Fields" at bounding box center [75, 34] width 74 height 12
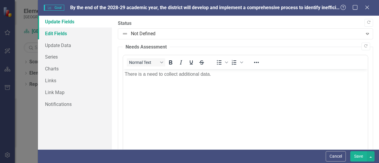
click at [69, 36] on link "Edit Fields" at bounding box center [75, 34] width 74 height 12
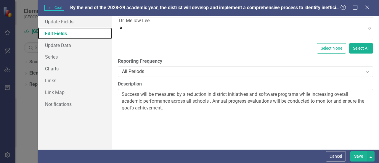
scroll to position [120, 0]
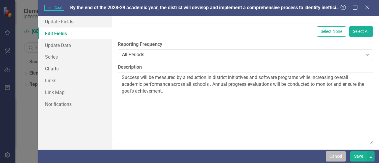
click at [335, 158] on button "Cancel" at bounding box center [336, 156] width 20 height 10
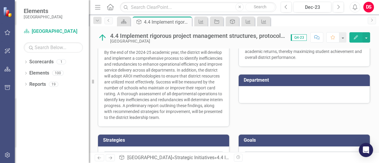
scroll to position [216, 0]
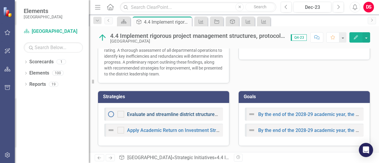
click at [175, 115] on link "Evaluate and streamline district structures focusing on efficiency" at bounding box center [196, 115] width 138 height 6
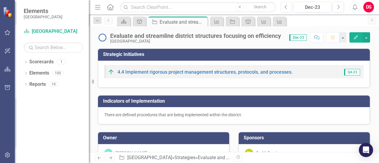
checkbox input "true"
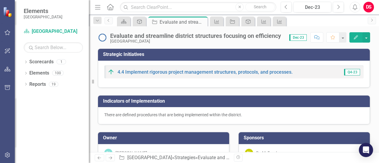
checkbox input "true"
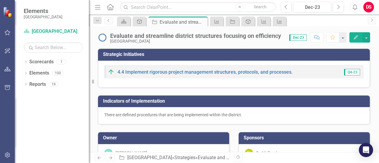
checkbox input "true"
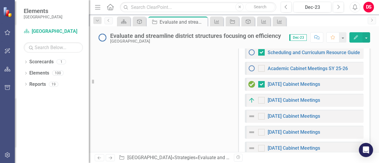
scroll to position [377, 0]
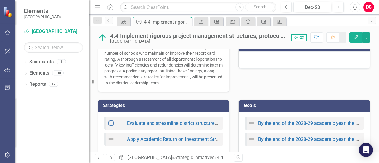
scroll to position [216, 0]
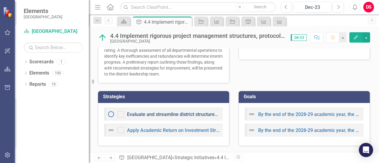
click at [171, 116] on link "Evaluate and streamline district structures focusing on efficiency" at bounding box center [196, 115] width 138 height 6
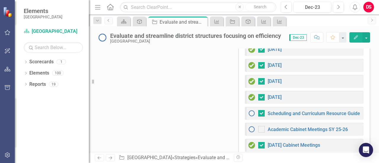
scroll to position [371, 0]
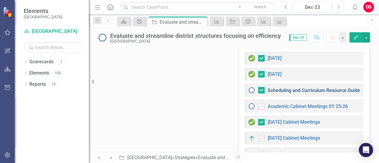
click at [287, 90] on link "Scheduling and Curriculum Resource Guide" at bounding box center [314, 91] width 92 height 6
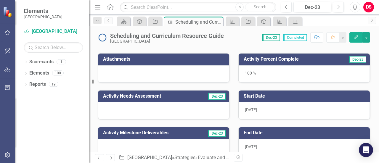
scroll to position [70, 0]
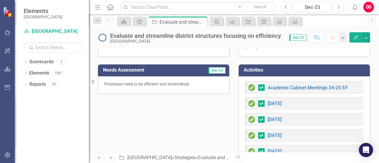
scroll to position [180, 0]
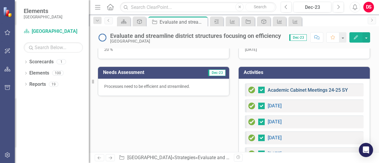
click at [299, 87] on link "Academic Cabinet Meetings 24-25 SY" at bounding box center [308, 90] width 80 height 6
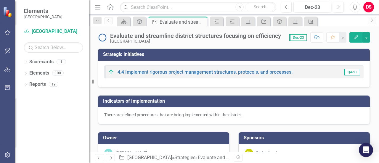
click at [108, 7] on icon "Home" at bounding box center [110, 7] width 8 height 6
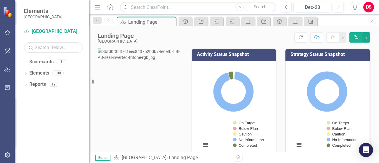
scroll to position [75, 0]
